Goal: Information Seeking & Learning: Learn about a topic

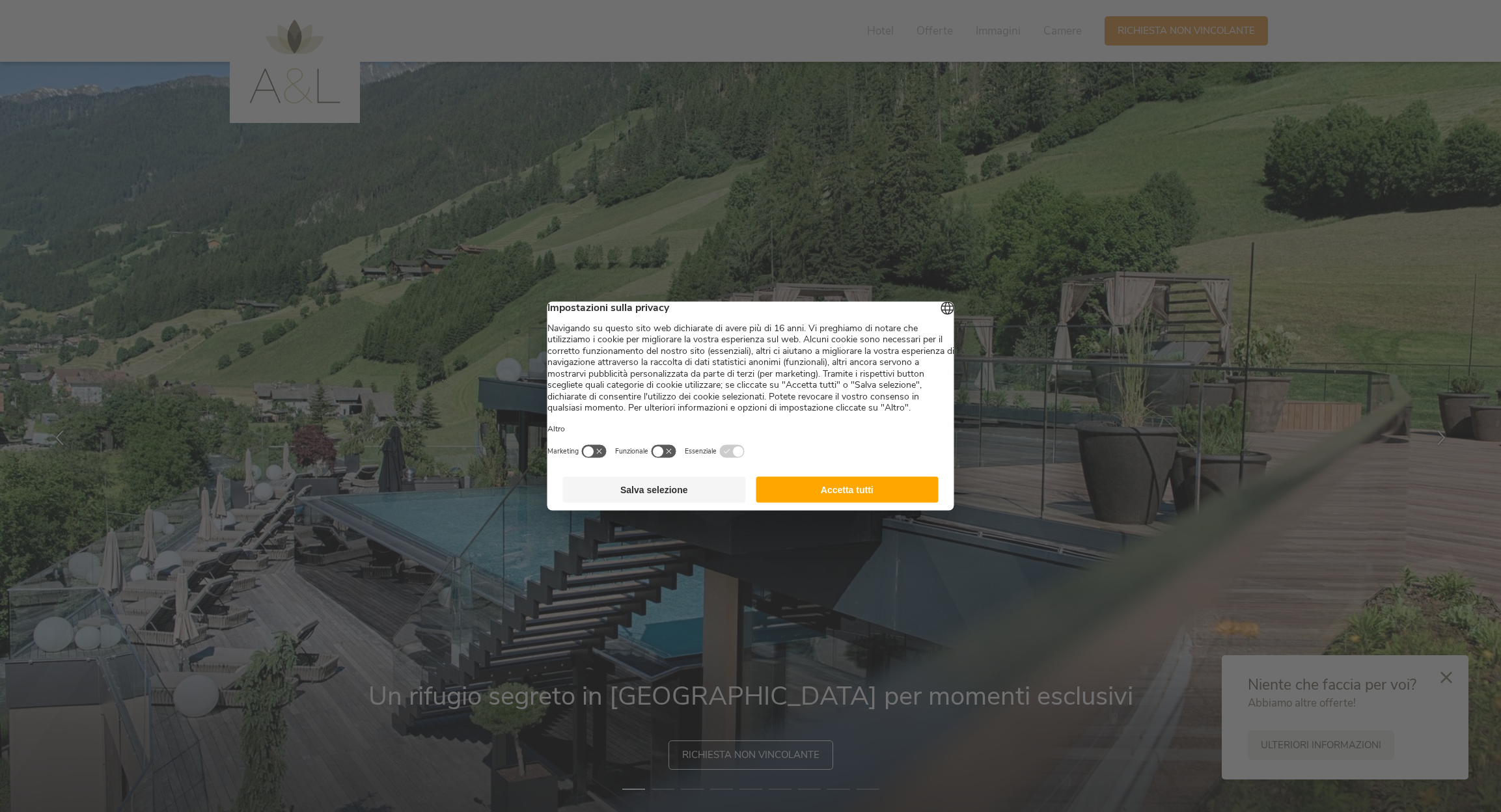
click at [864, 502] on button "Accetta tutti" at bounding box center [847, 490] width 183 height 26
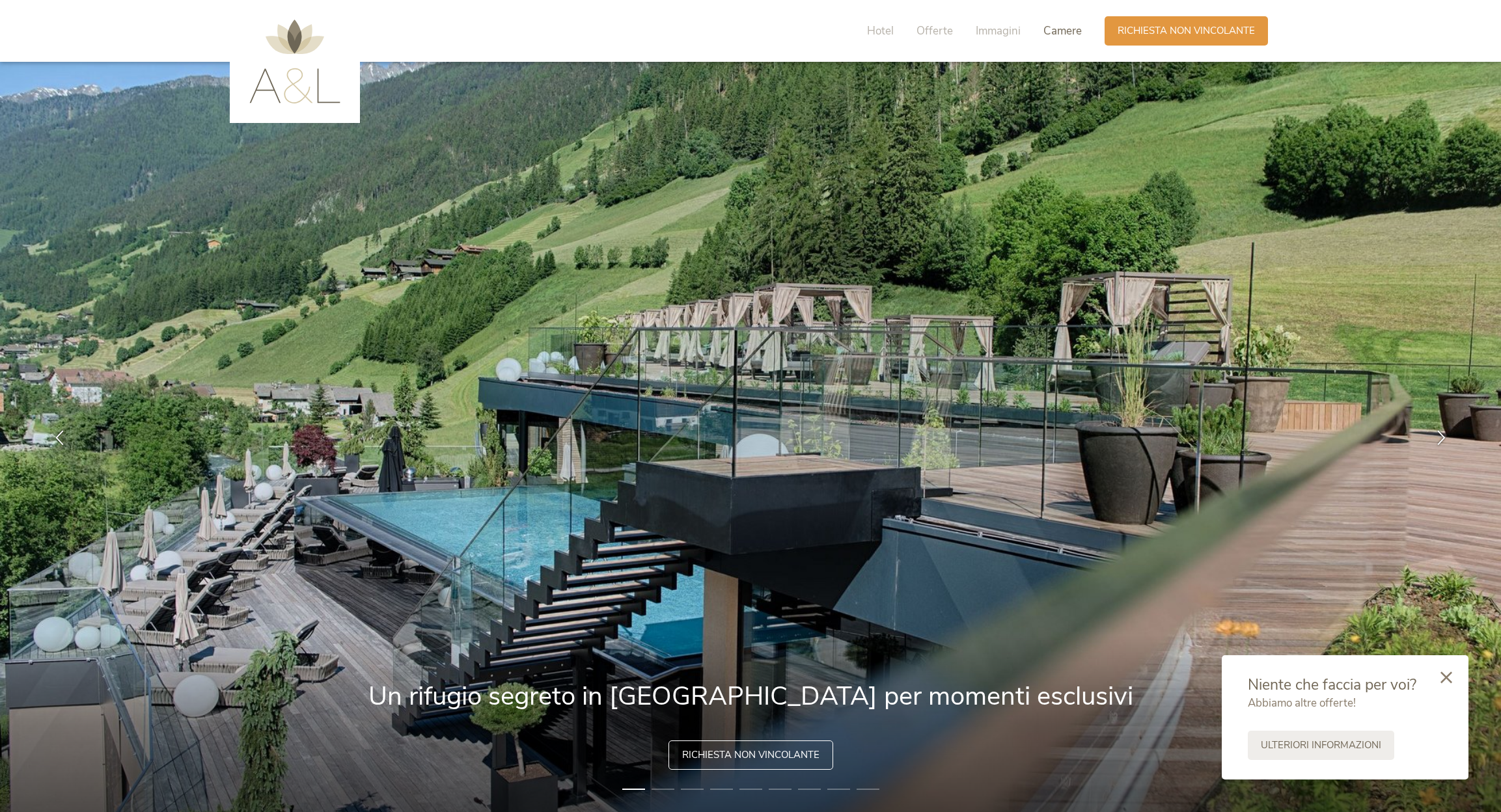
click at [1056, 32] on span "Camere" at bounding box center [1063, 31] width 38 height 15
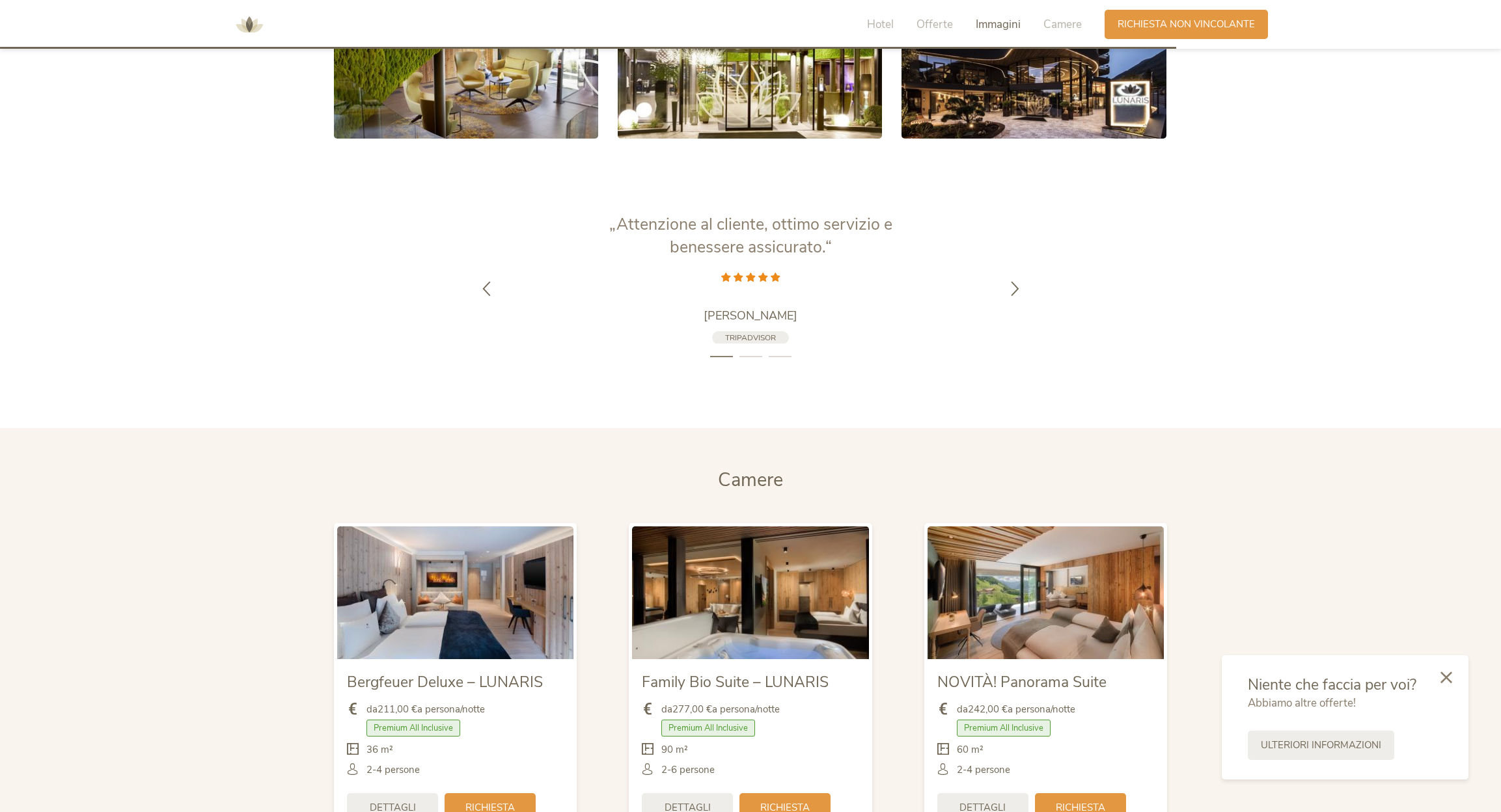
scroll to position [2646, 0]
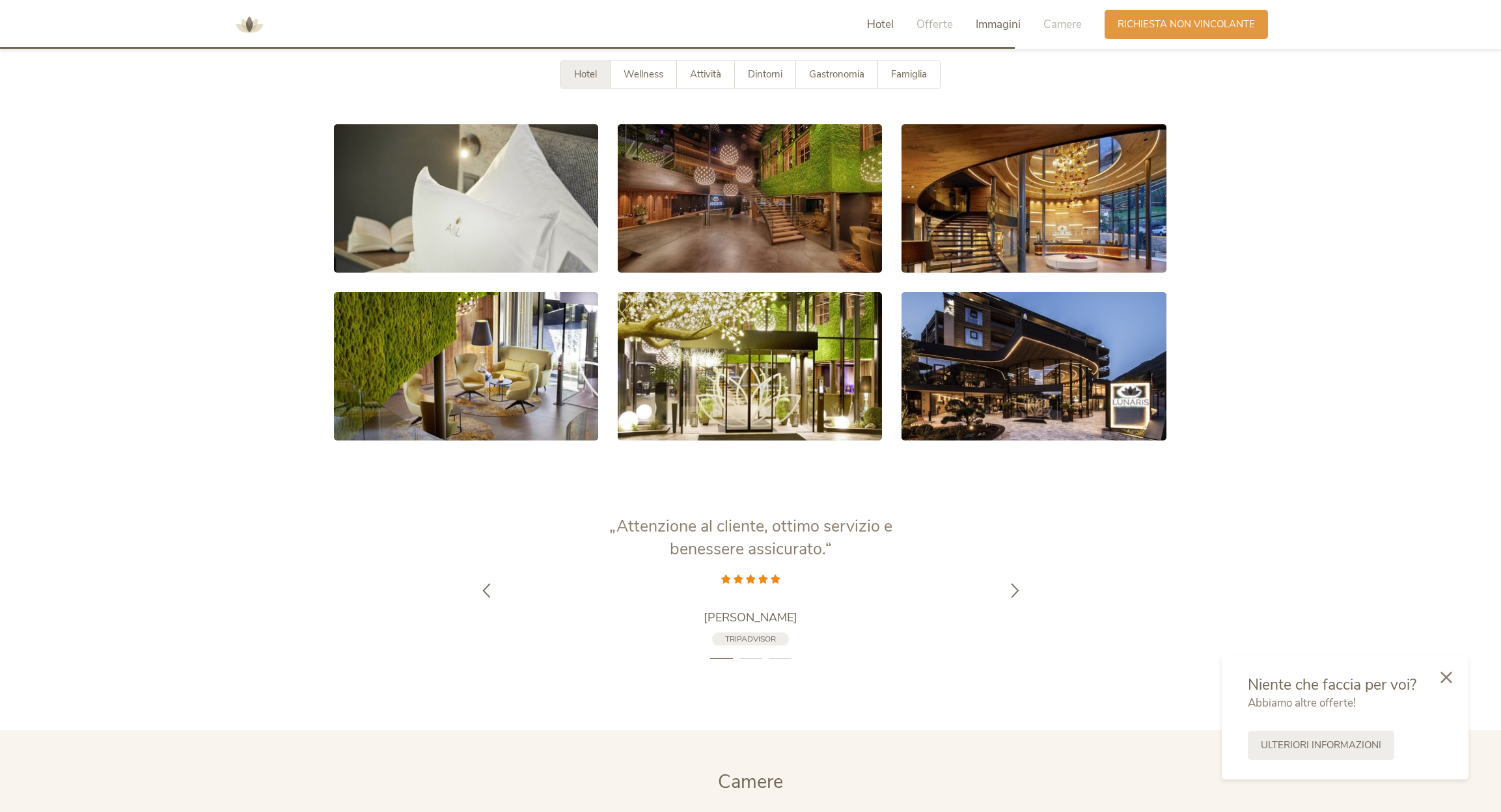
click at [881, 24] on span "Hotel" at bounding box center [880, 24] width 27 height 15
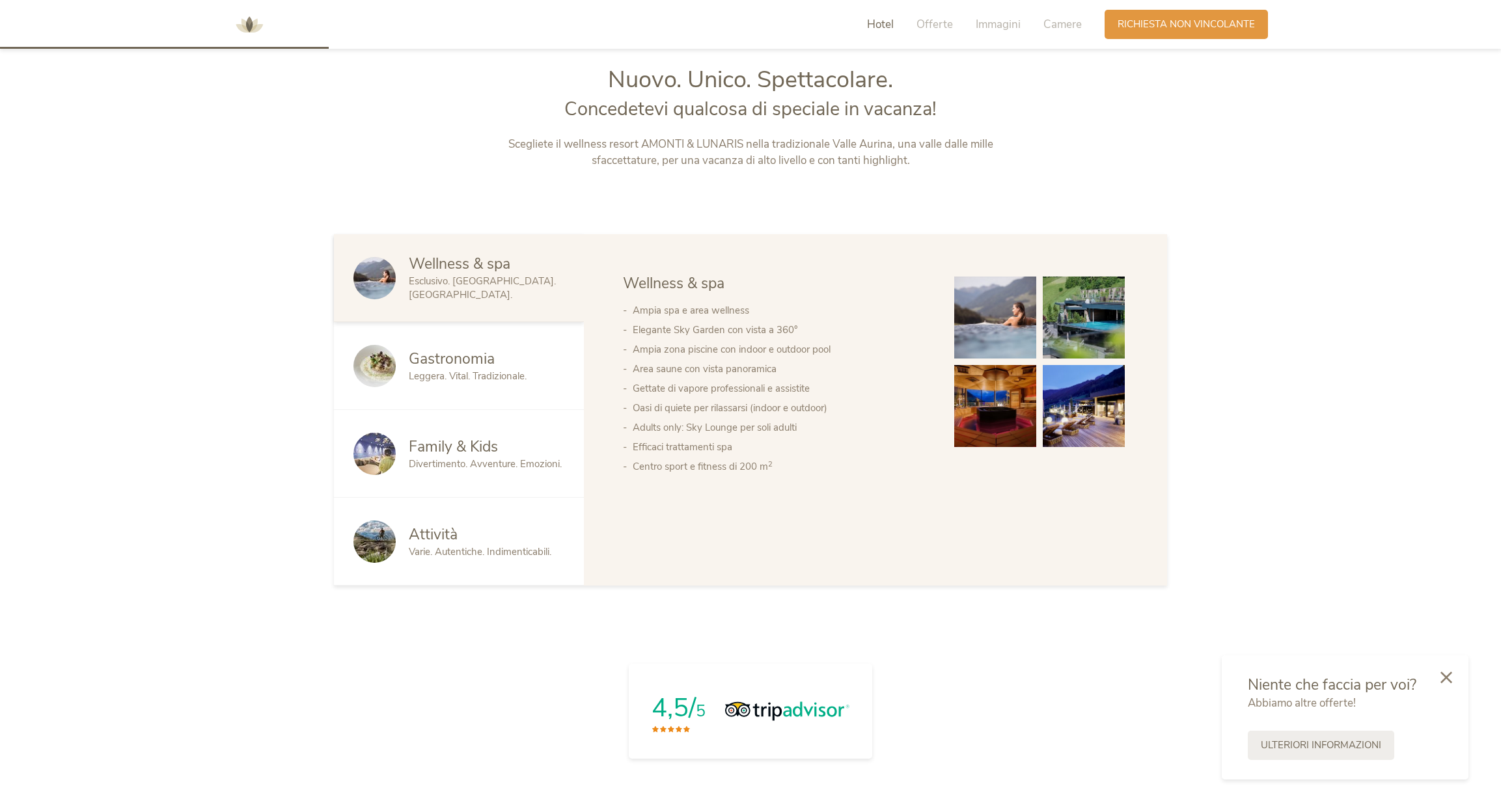
scroll to position [857, 0]
click at [1054, 25] on span "Camere" at bounding box center [1063, 24] width 38 height 15
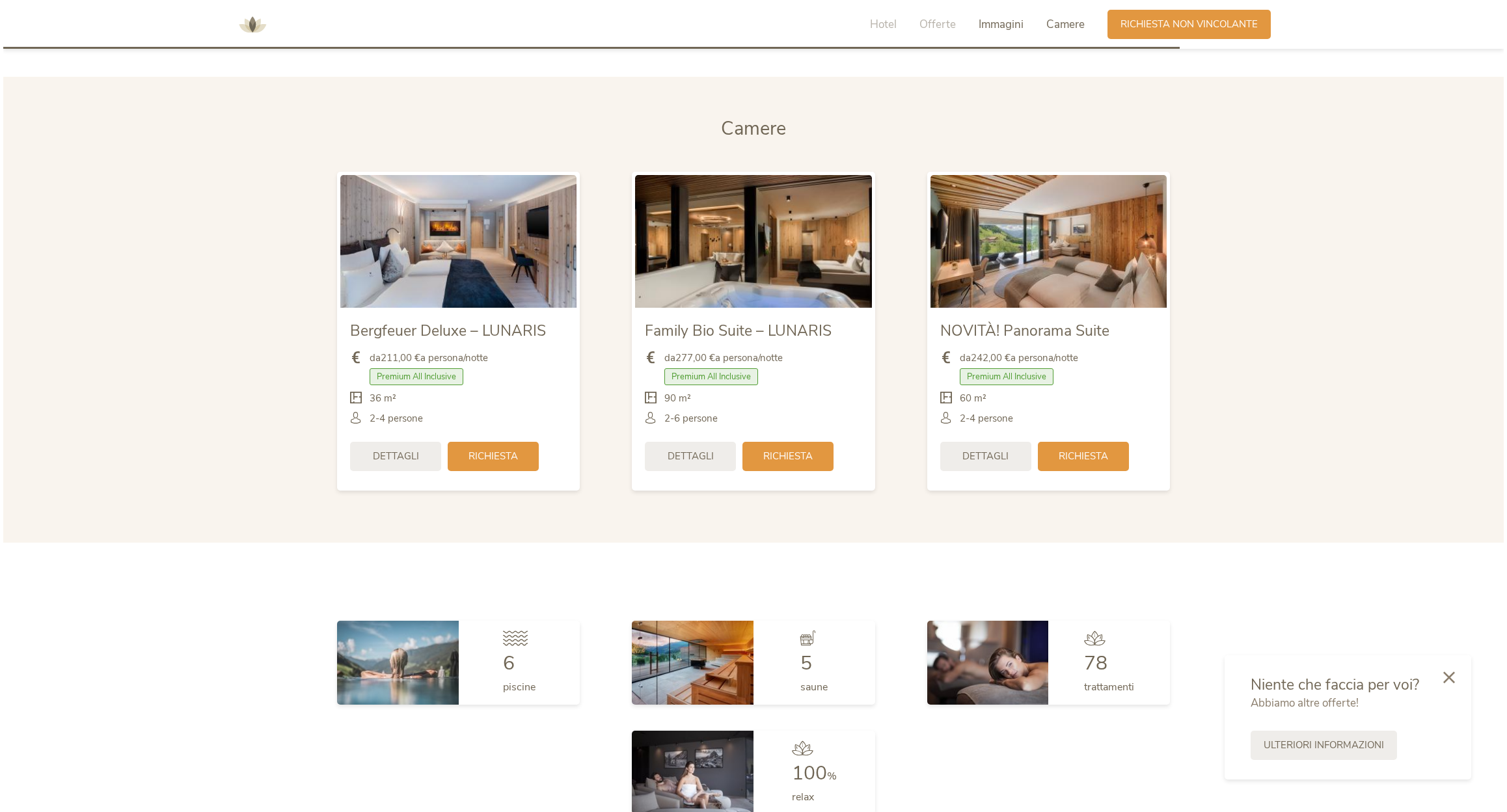
scroll to position [3307, 0]
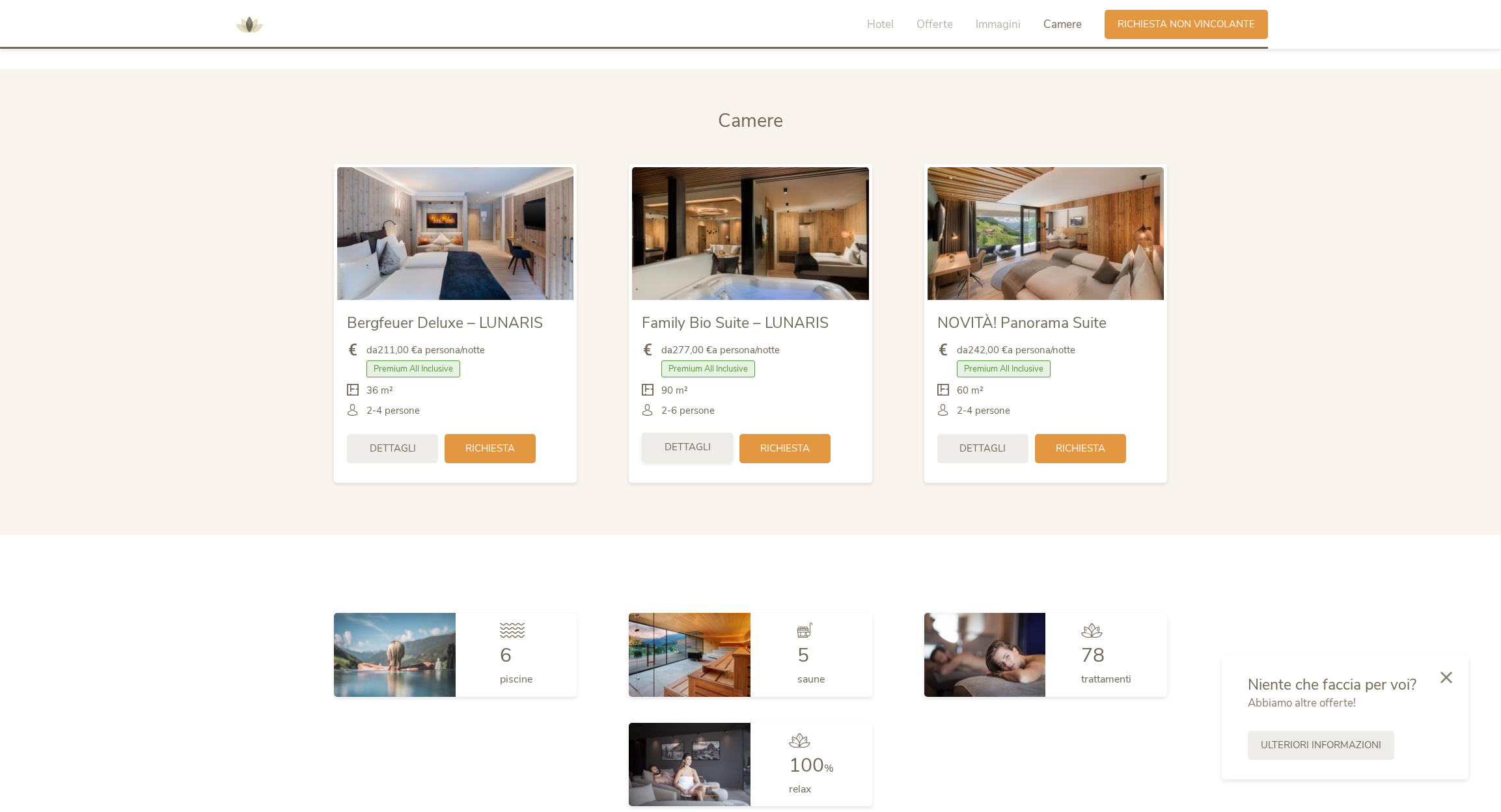
click at [681, 441] on span "Dettagli" at bounding box center [688, 447] width 46 height 14
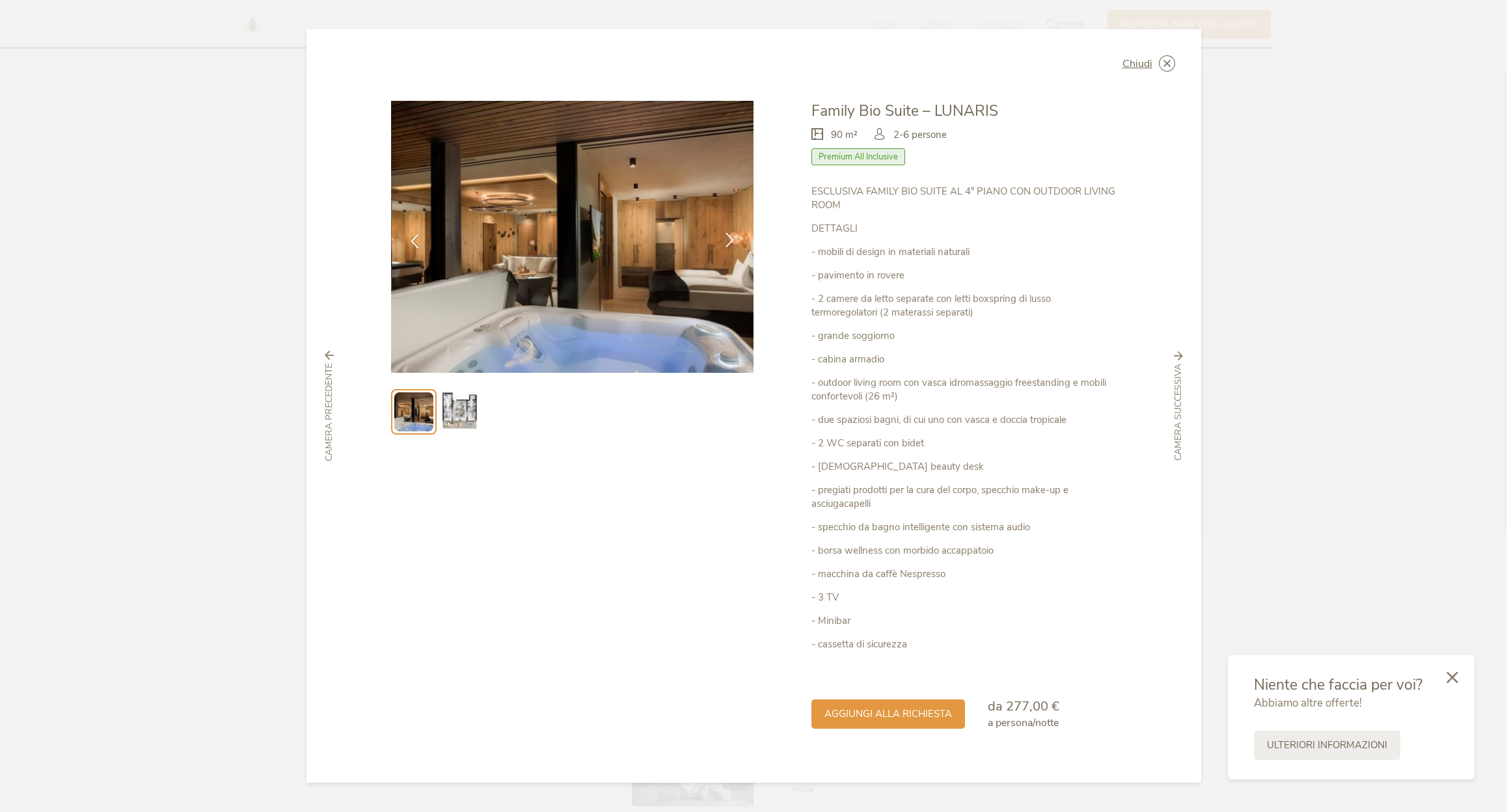
click at [725, 239] on icon at bounding box center [730, 239] width 15 height 15
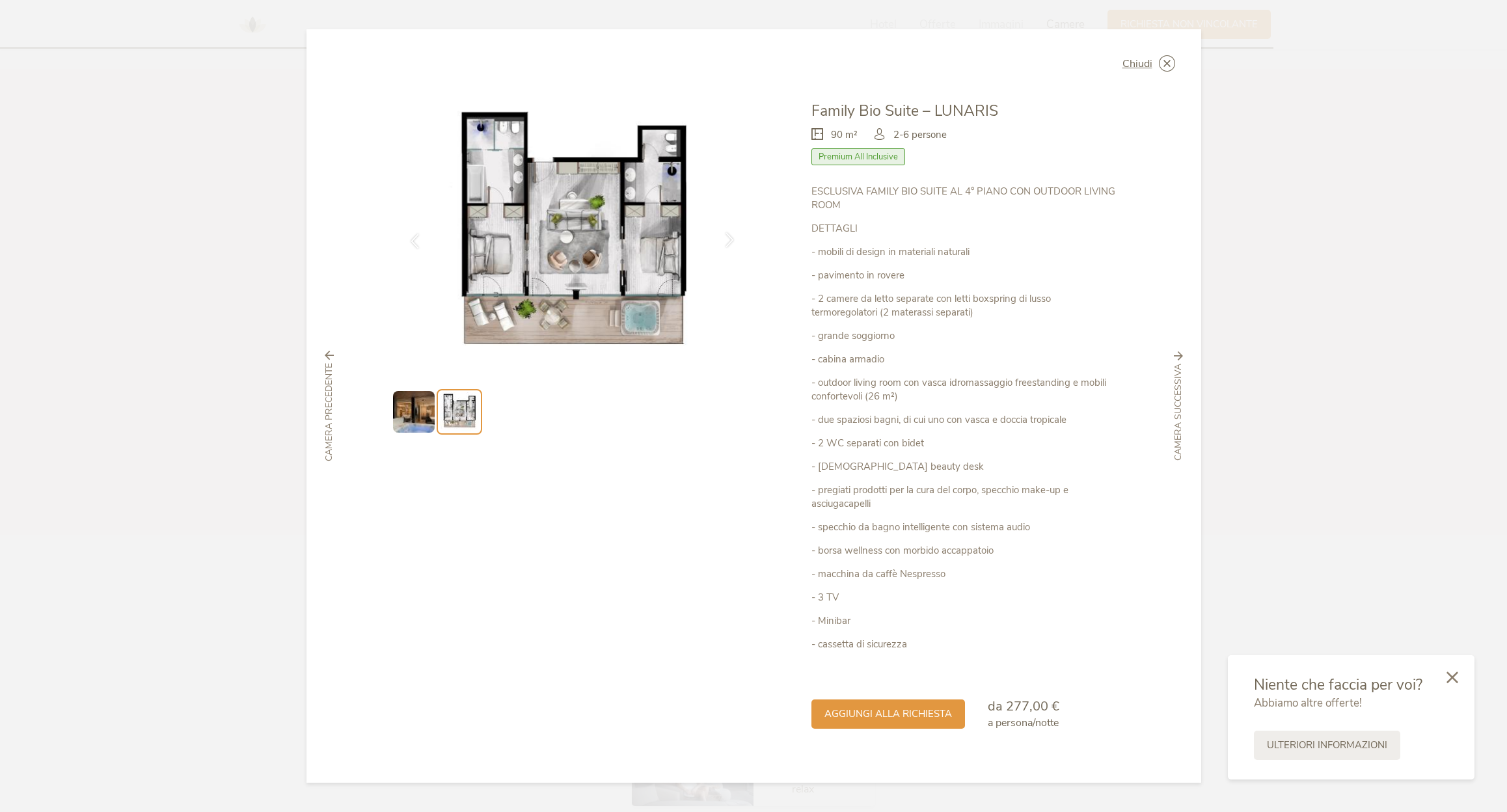
click at [725, 239] on icon at bounding box center [730, 239] width 15 height 15
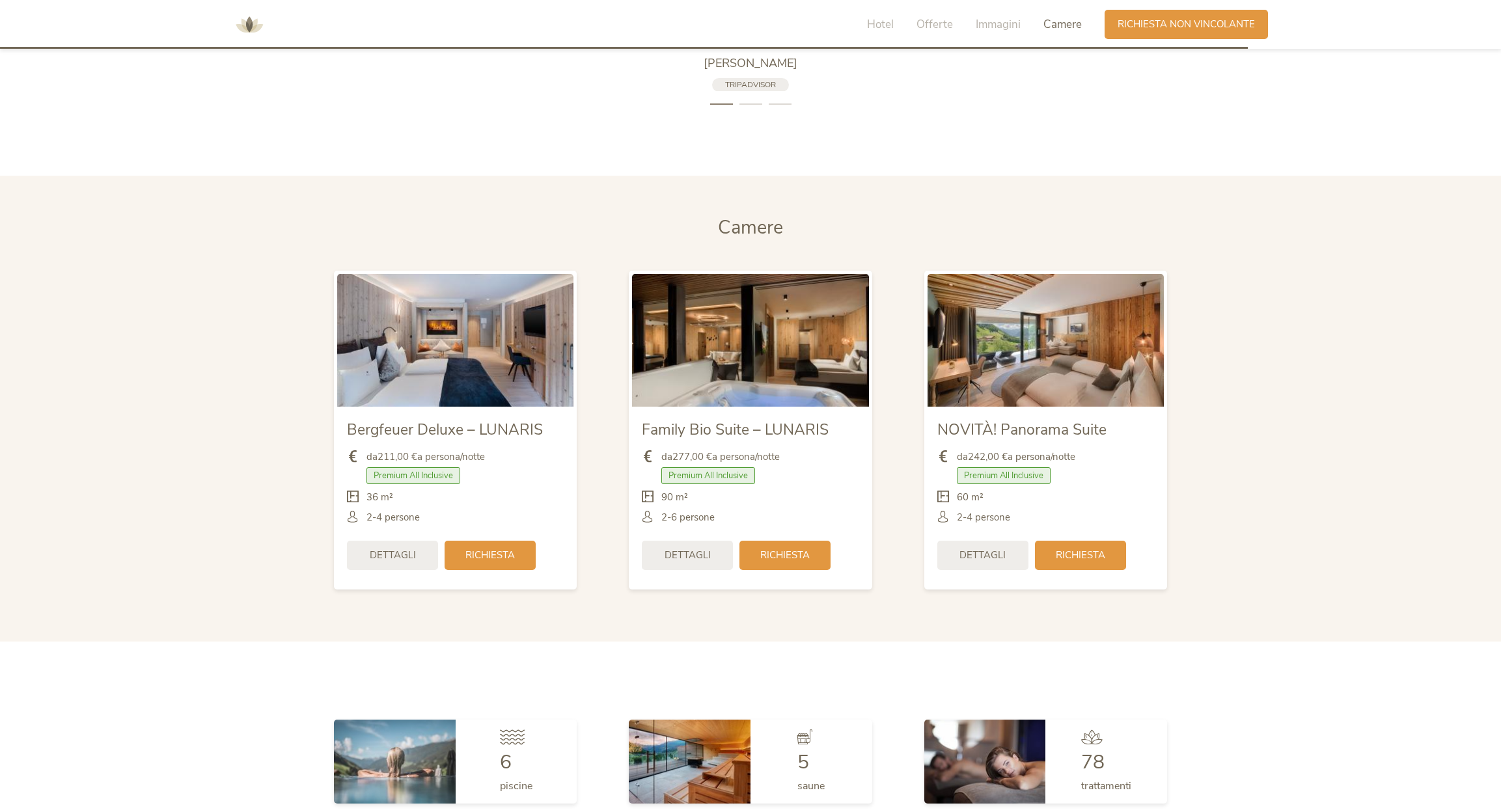
scroll to position [3329, 0]
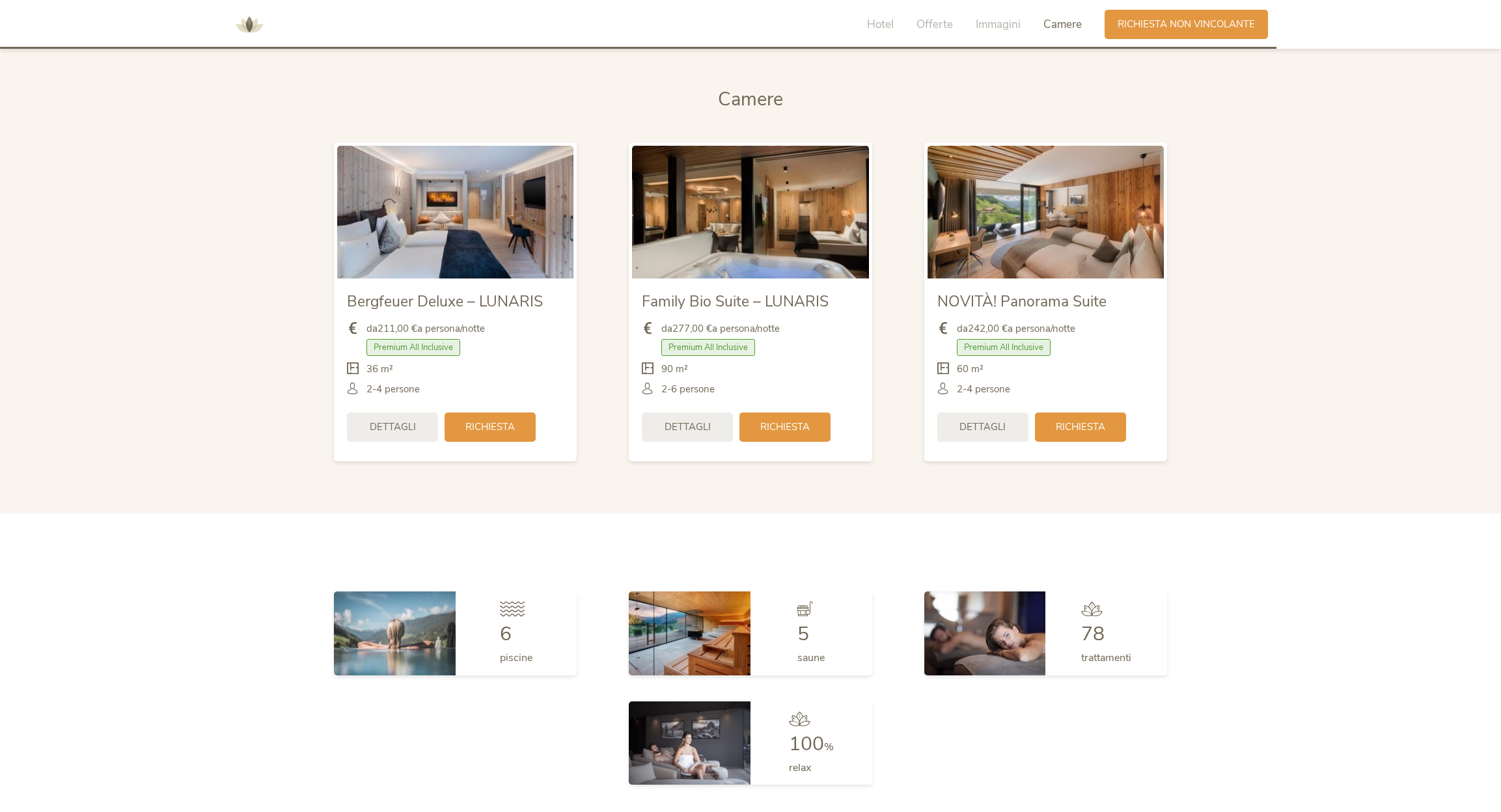
click at [466, 233] on img at bounding box center [455, 212] width 236 height 133
click at [391, 427] on span "Dettagli" at bounding box center [393, 425] width 46 height 14
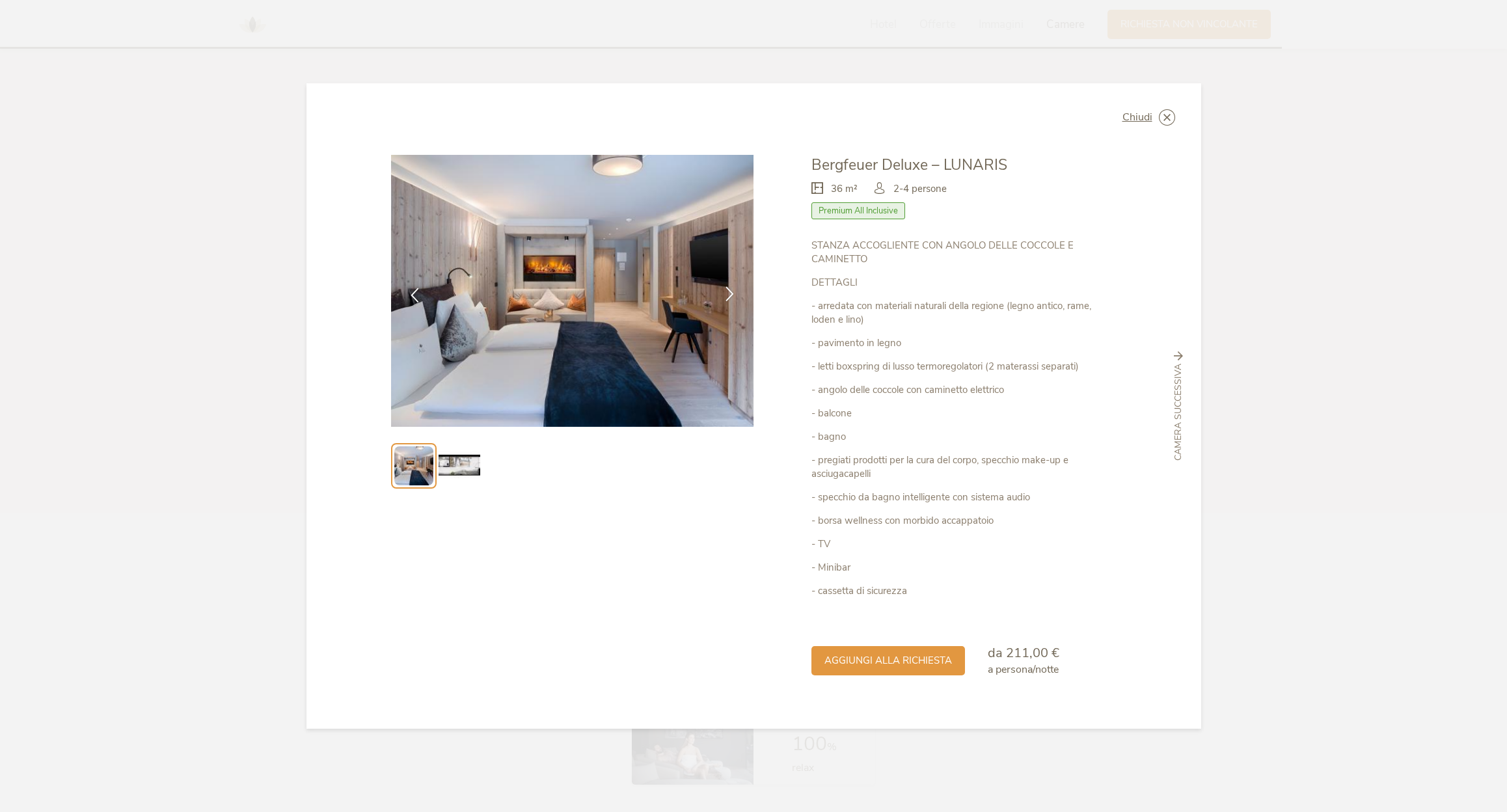
click at [727, 290] on icon at bounding box center [730, 294] width 15 height 15
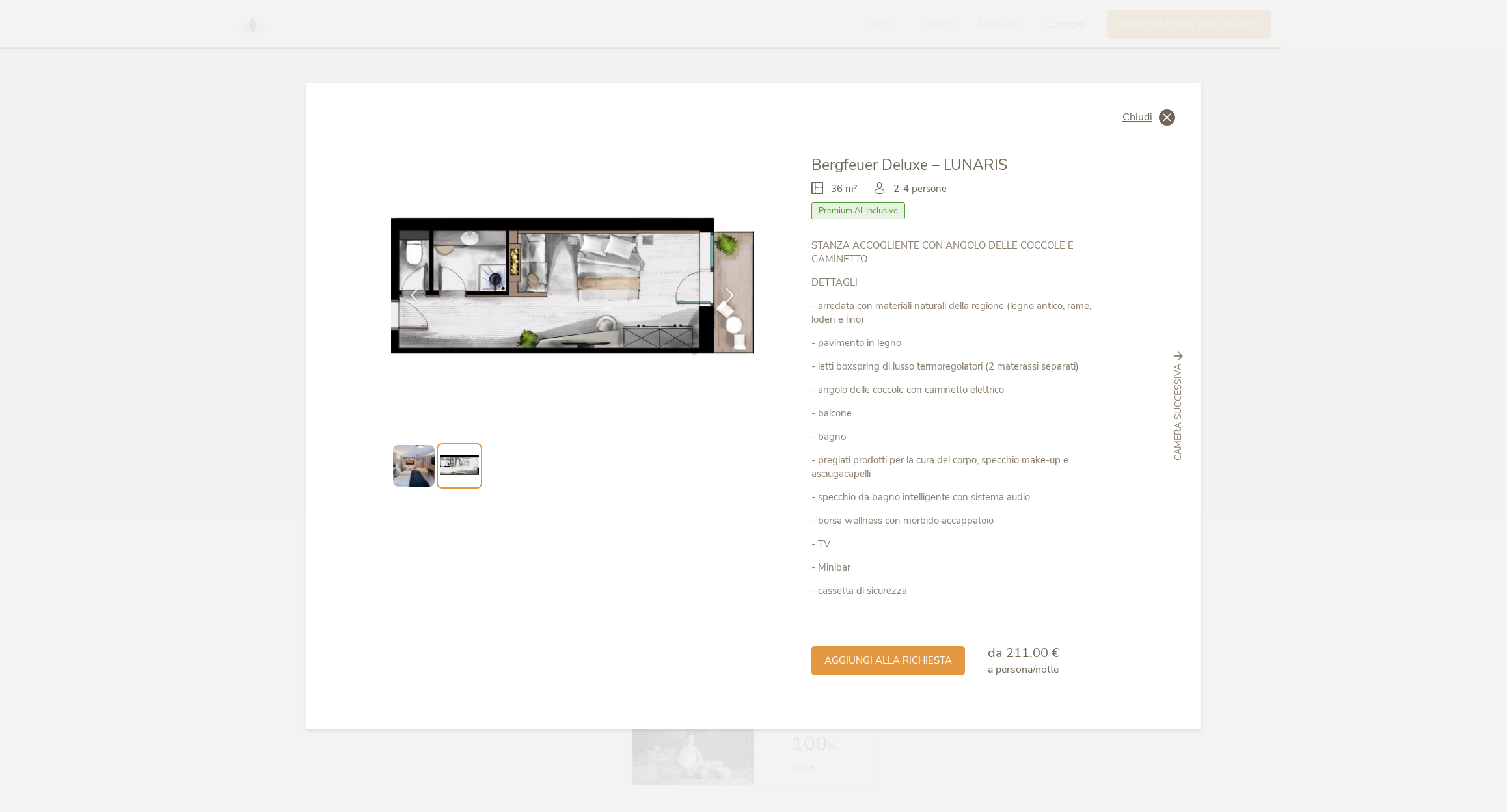
click at [1158, 118] on div "Chiudi" at bounding box center [1149, 117] width 53 height 16
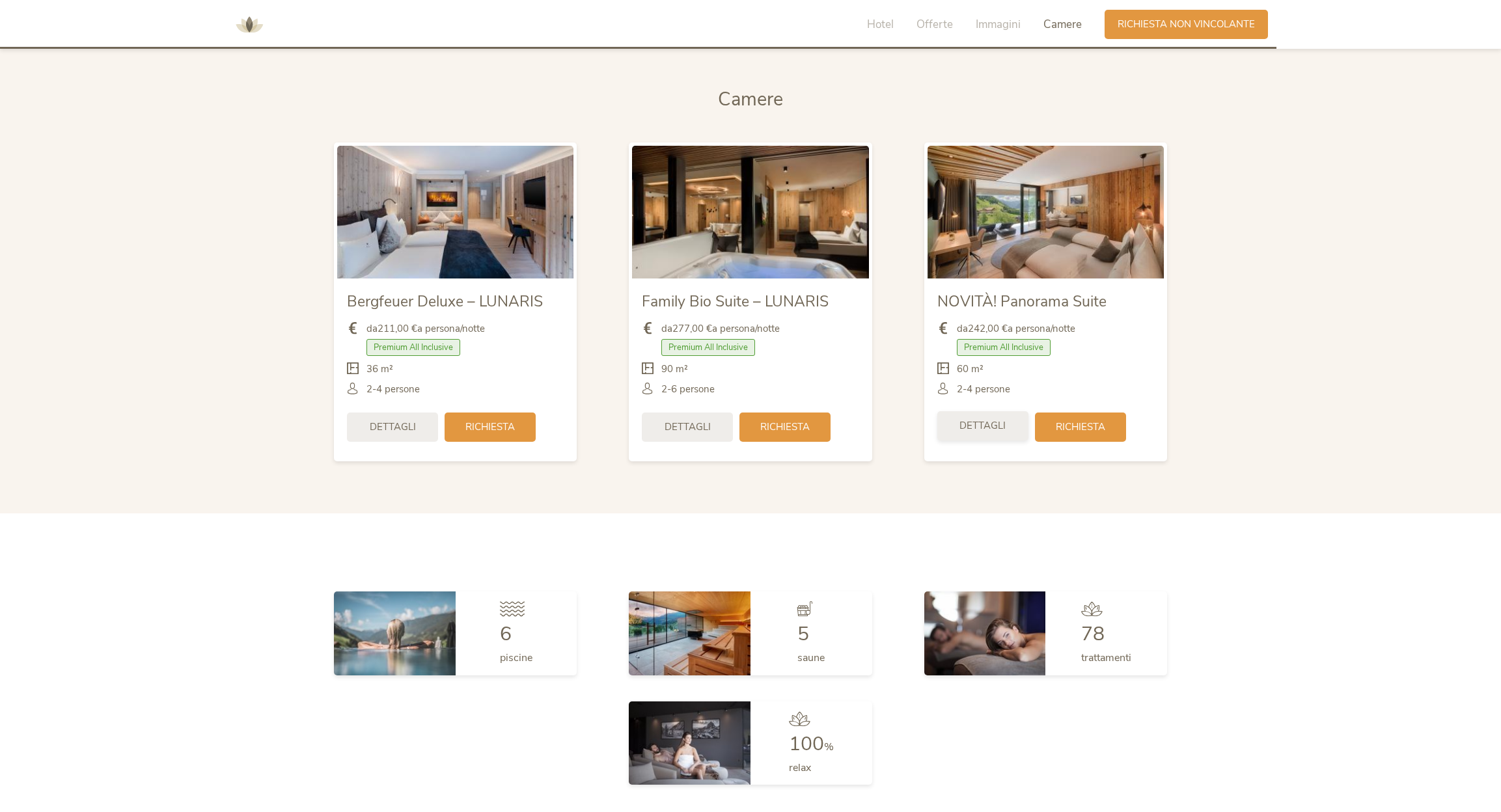
click at [990, 429] on span "Dettagli" at bounding box center [983, 425] width 46 height 14
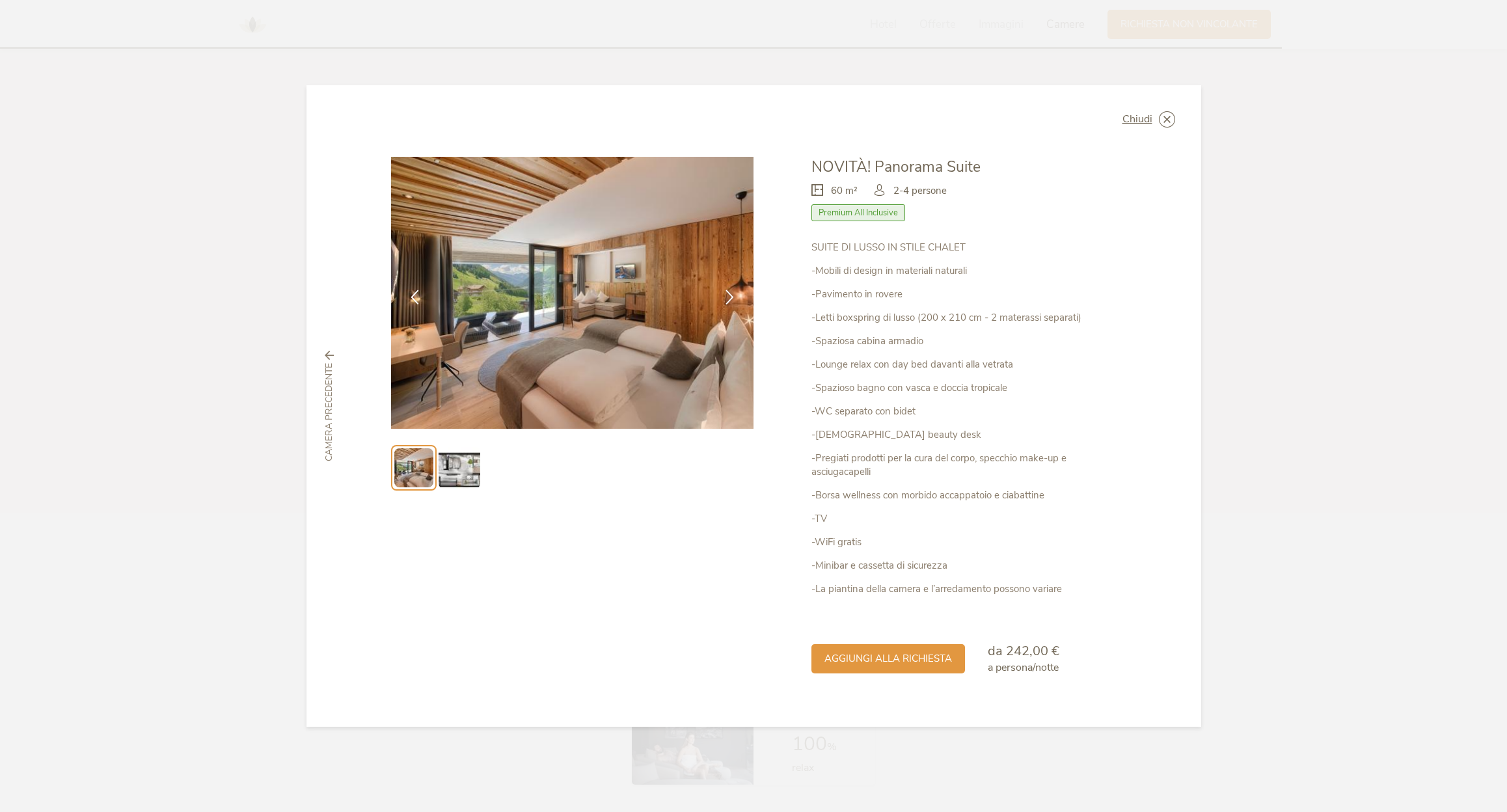
click at [473, 458] on img at bounding box center [459, 467] width 41 height 41
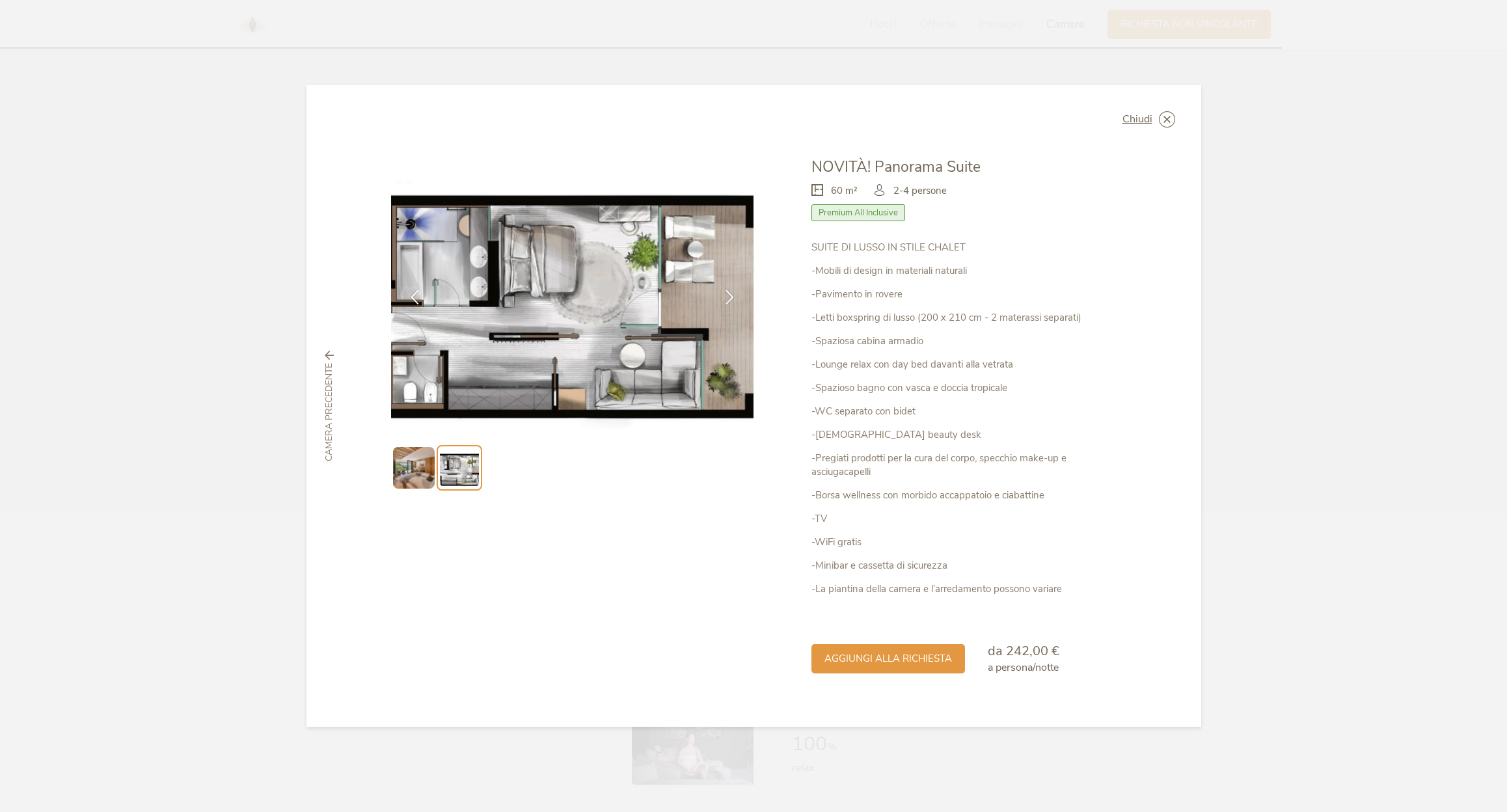
click at [409, 463] on img at bounding box center [414, 467] width 41 height 41
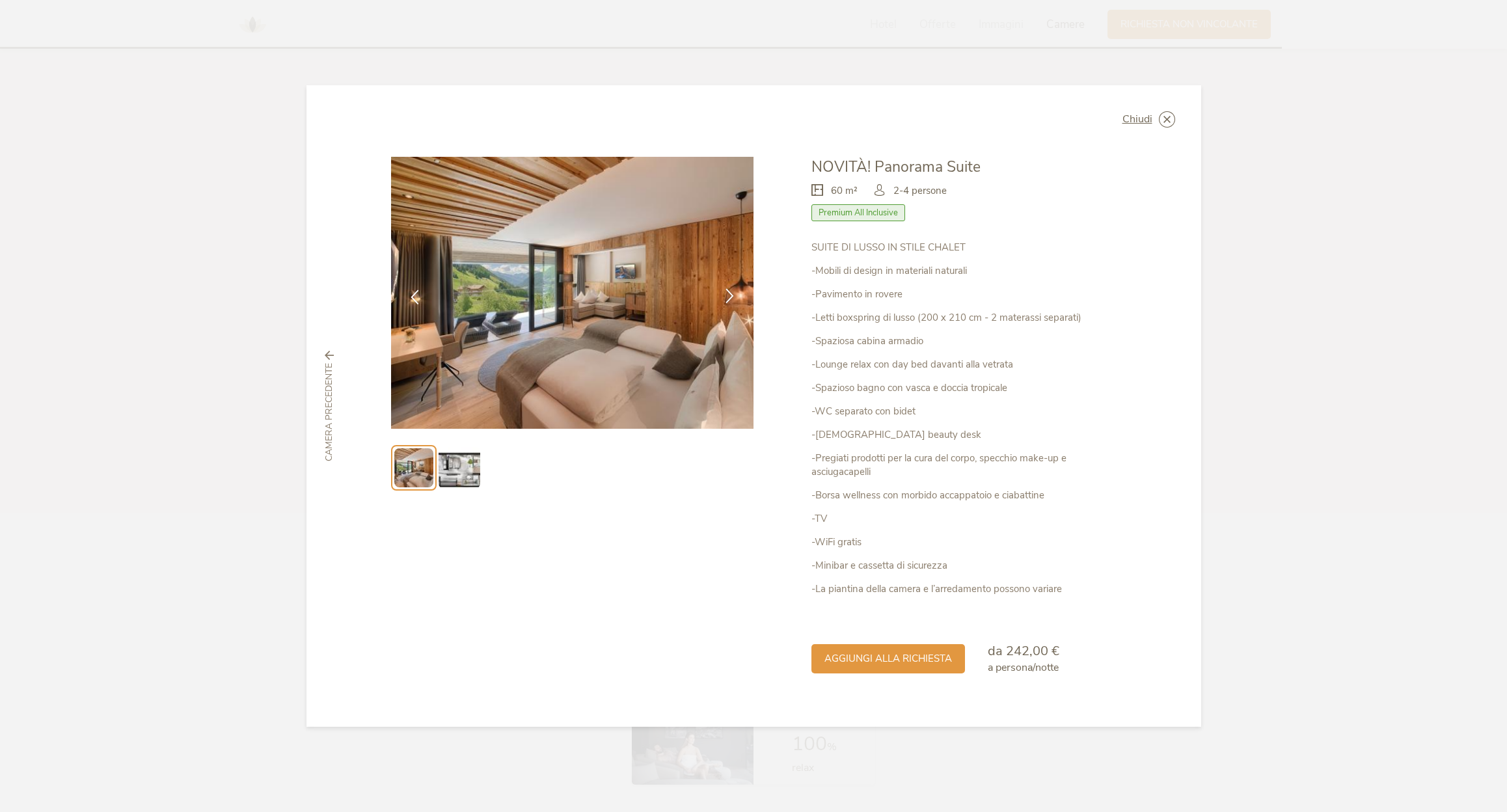
click at [728, 295] on icon at bounding box center [730, 295] width 15 height 15
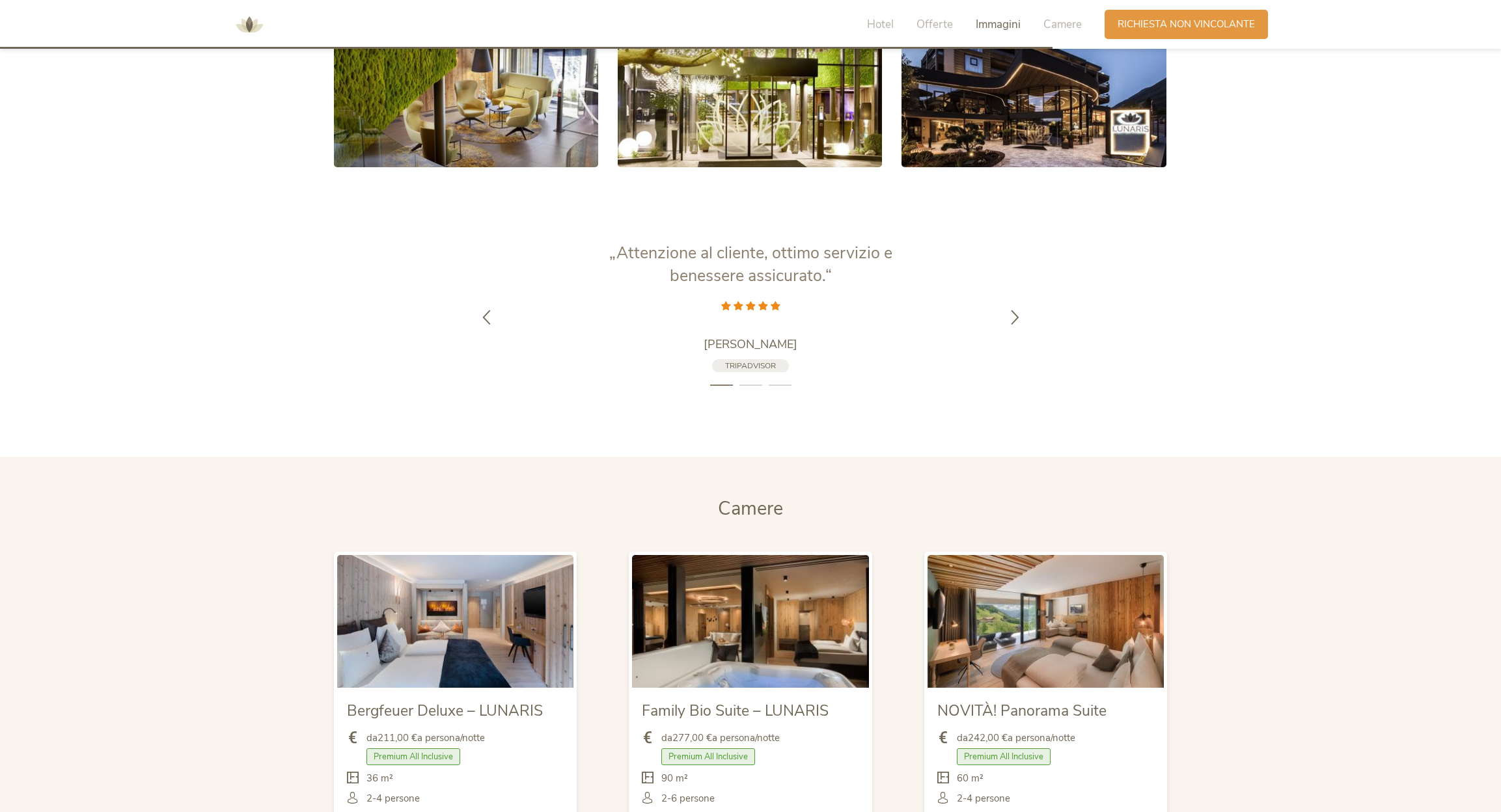
scroll to position [2745, 0]
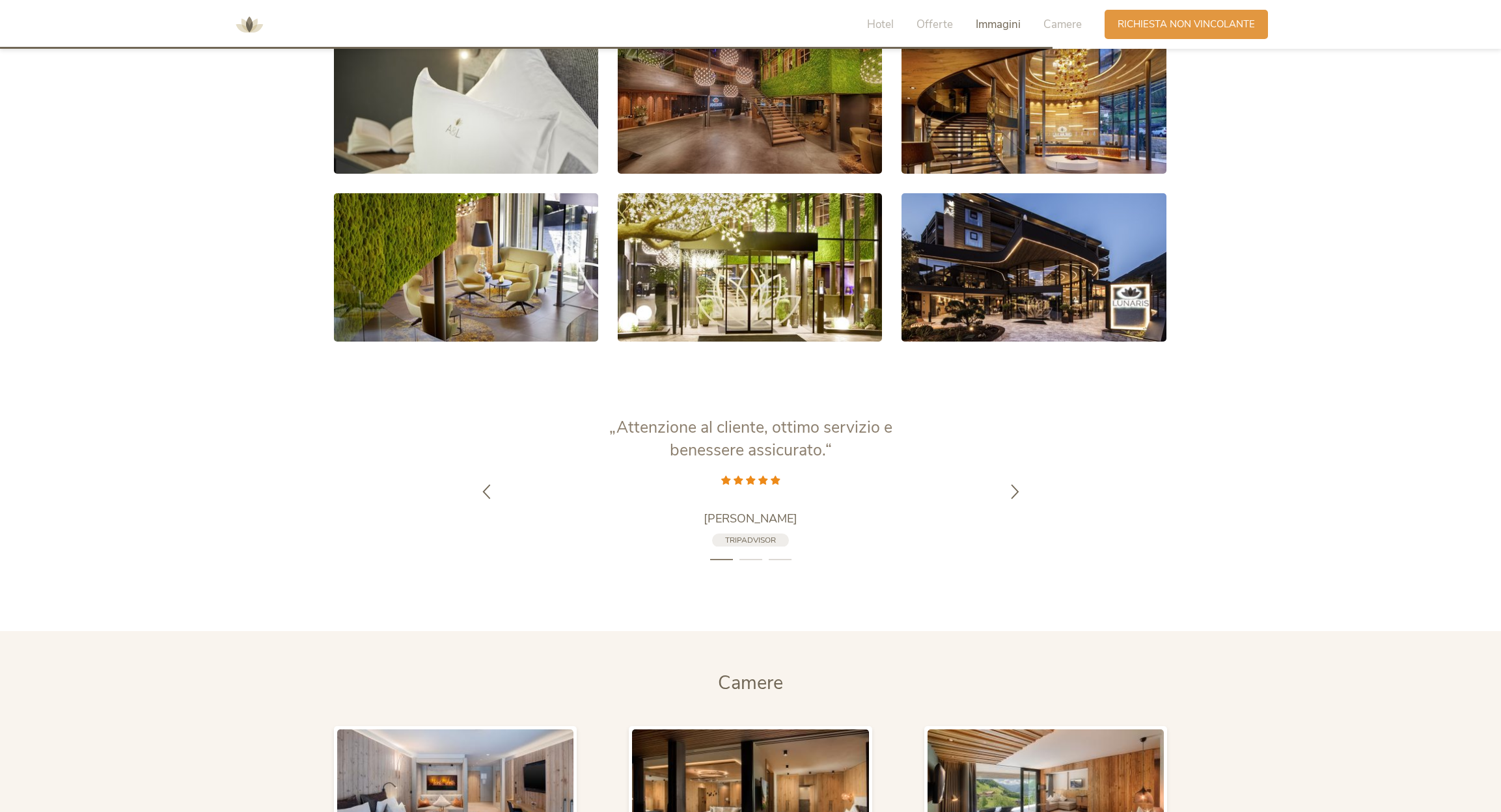
click at [251, 28] on img at bounding box center [249, 24] width 39 height 39
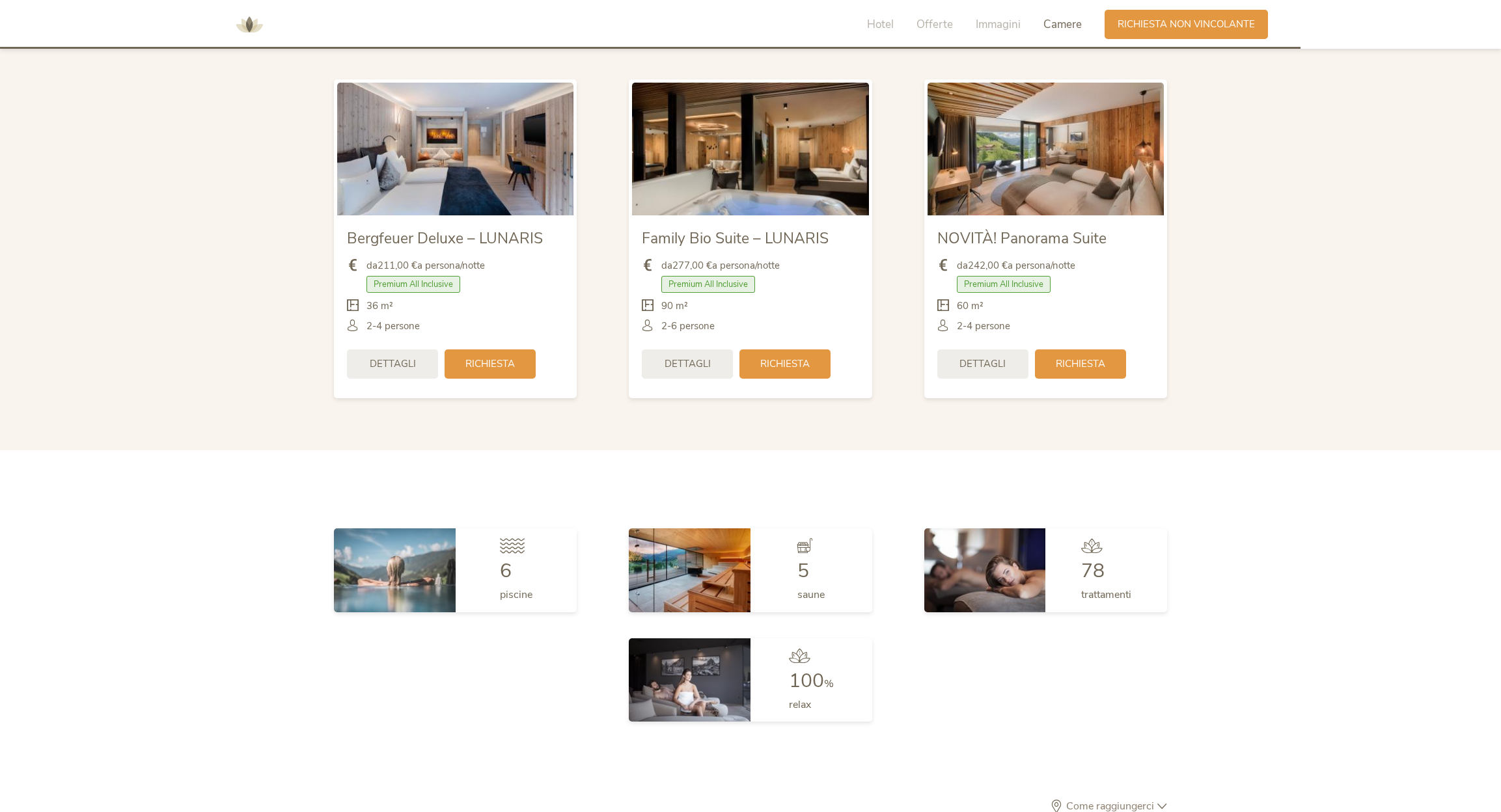
scroll to position [3139, 0]
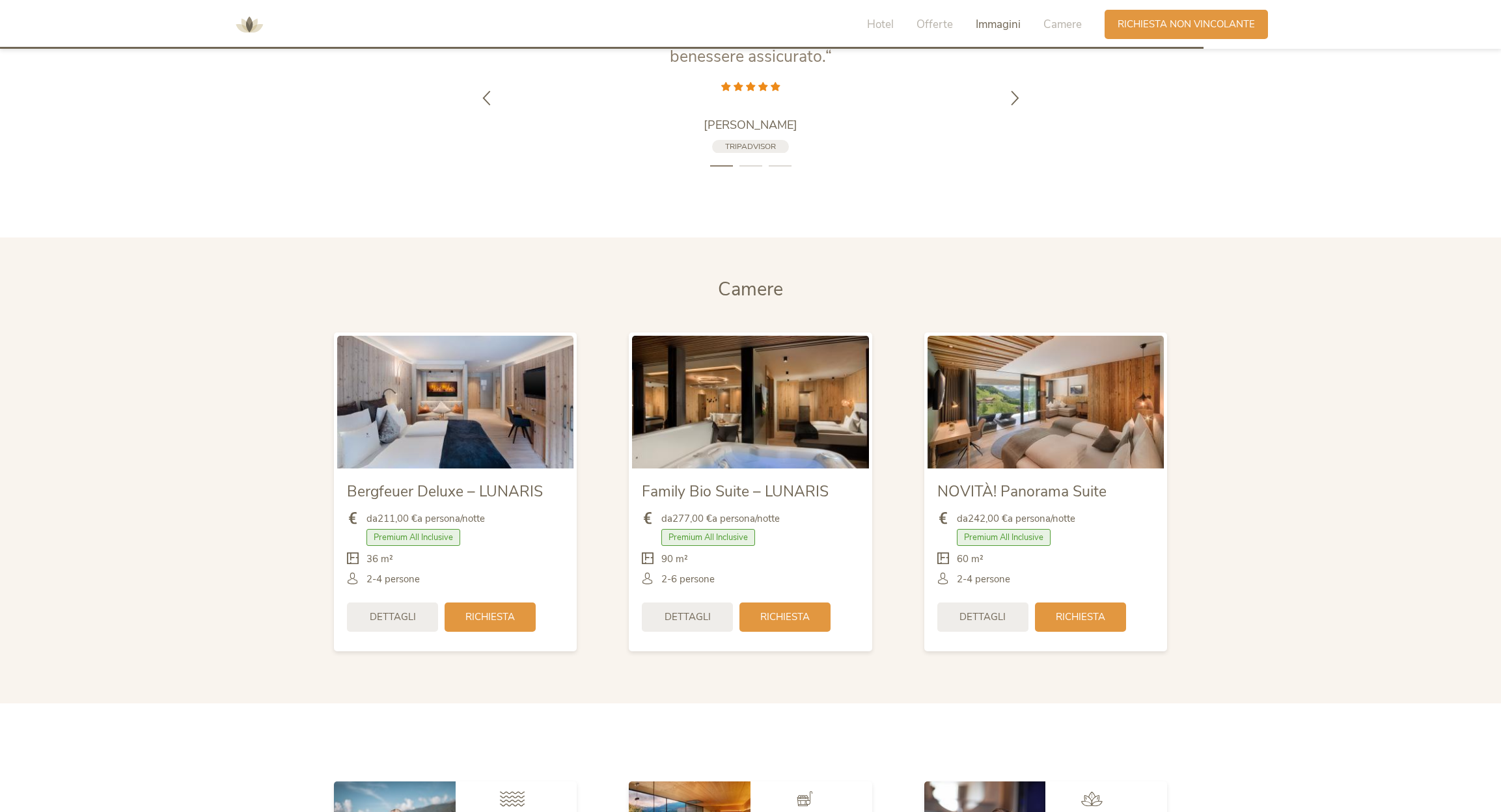
click at [747, 289] on span "Camere" at bounding box center [750, 289] width 65 height 26
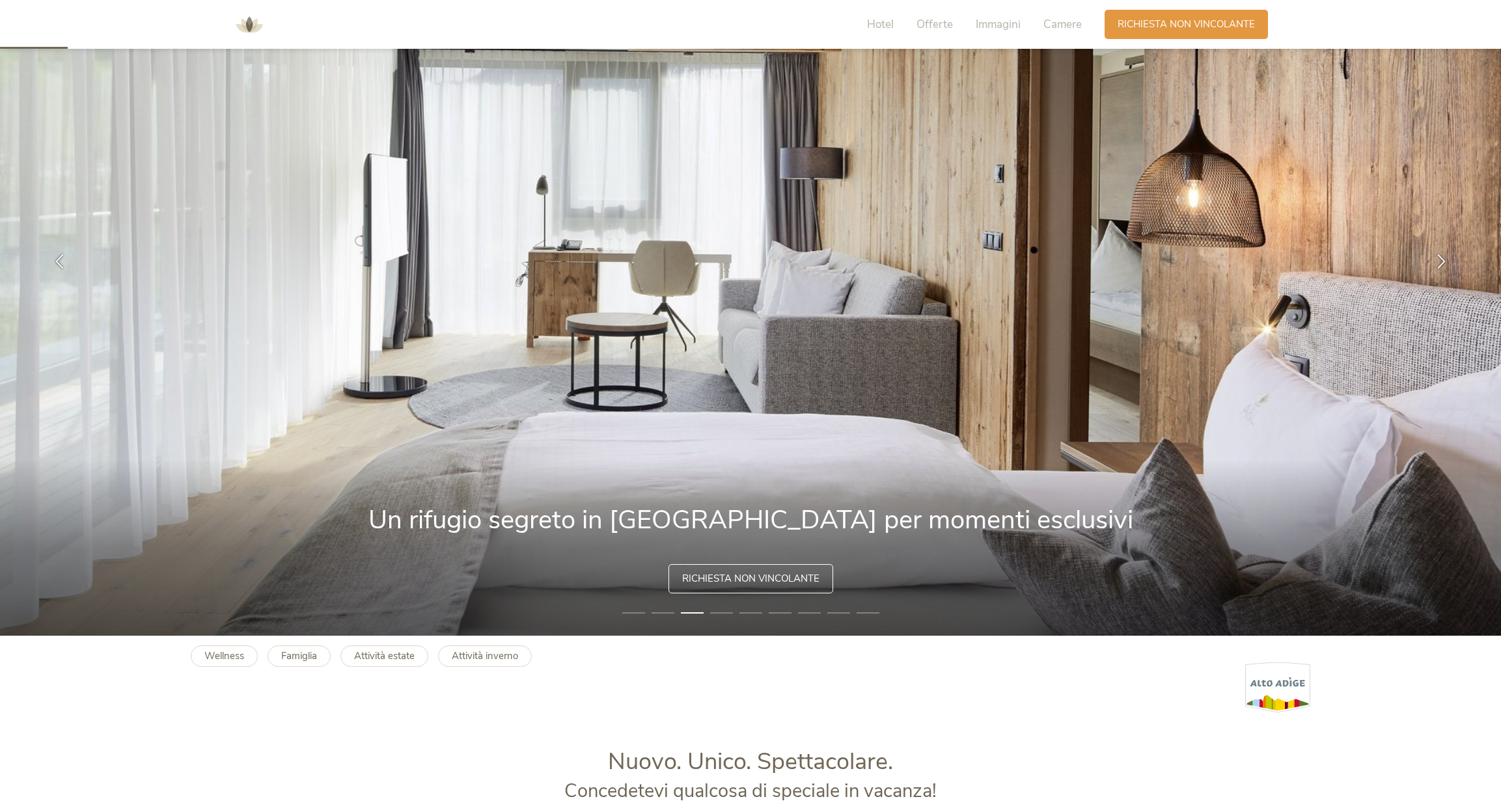
scroll to position [228, 0]
